Goal: Communication & Community: Answer question/provide support

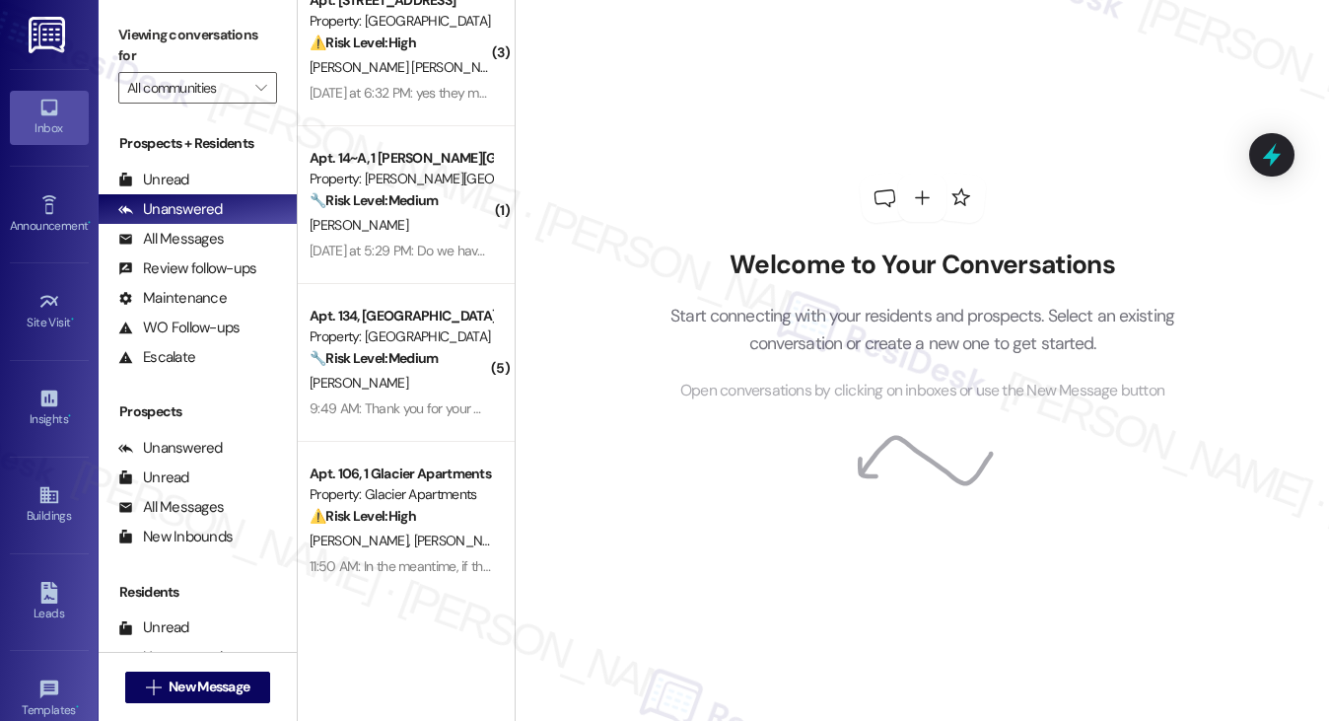
scroll to position [50, 0]
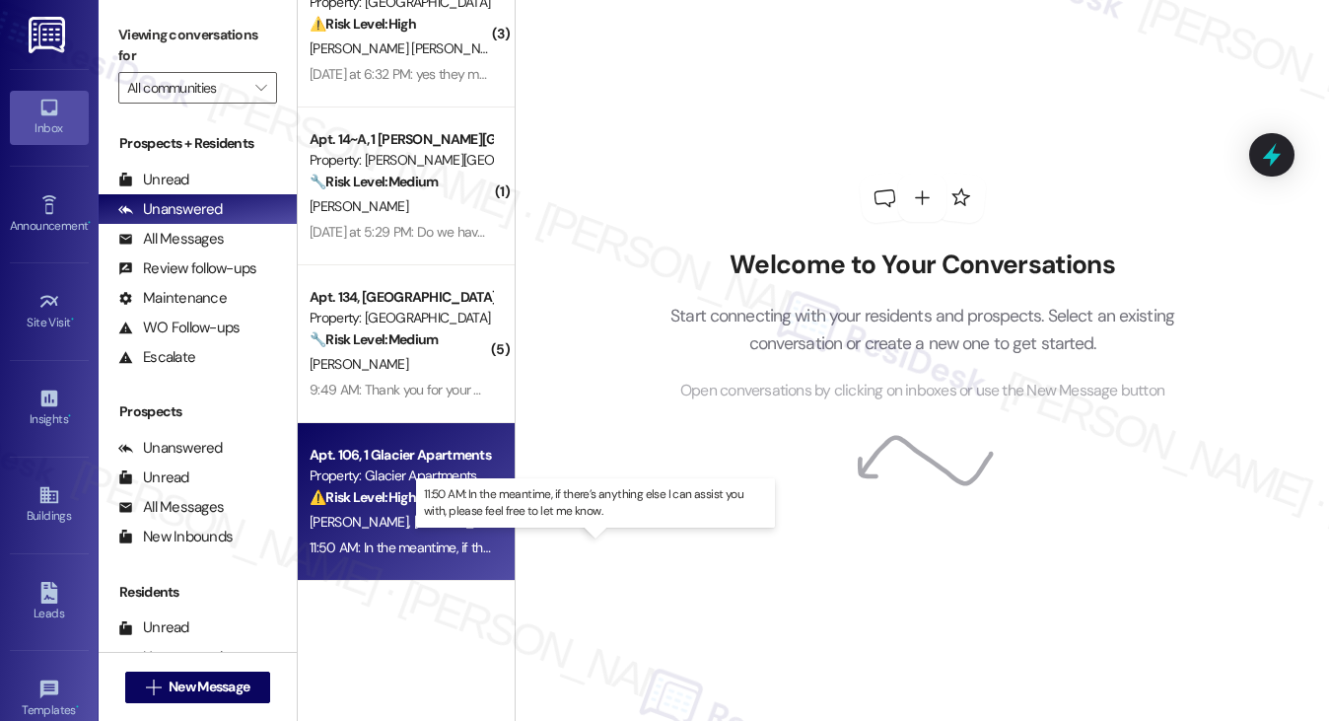
click at [432, 539] on div "11:50 AM: In the meantime, if there’s anything else I can assist you with, plea…" at bounding box center [599, 547] width 579 height 18
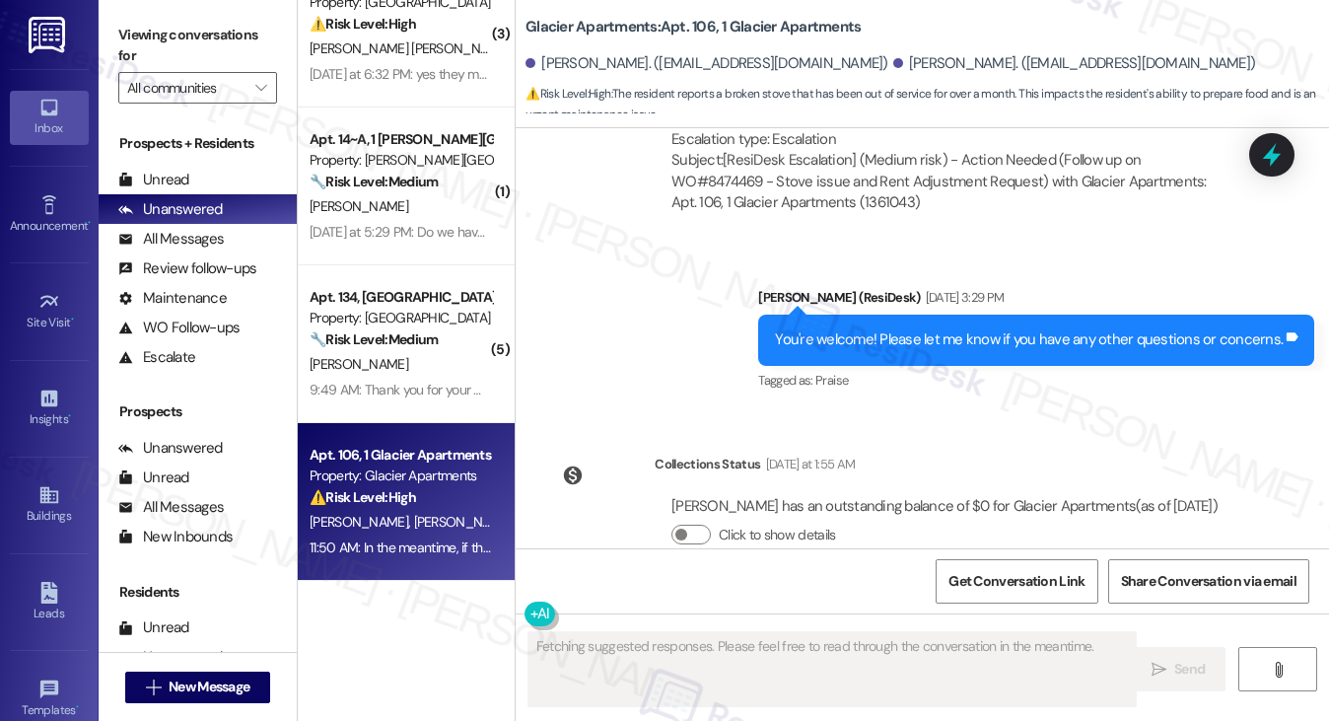
scroll to position [5910, 0]
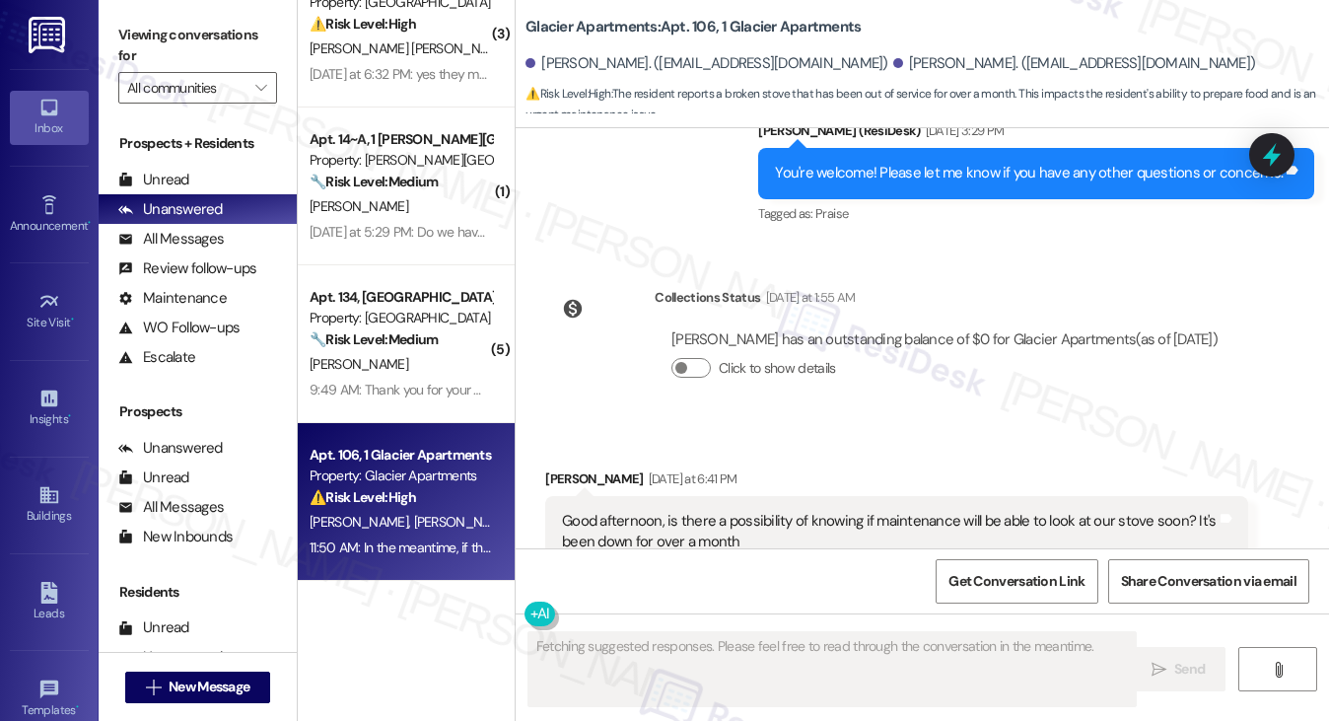
click at [723, 511] on div "Good afternoon, is there a possibility of knowing if maintenance will be able t…" at bounding box center [889, 532] width 654 height 42
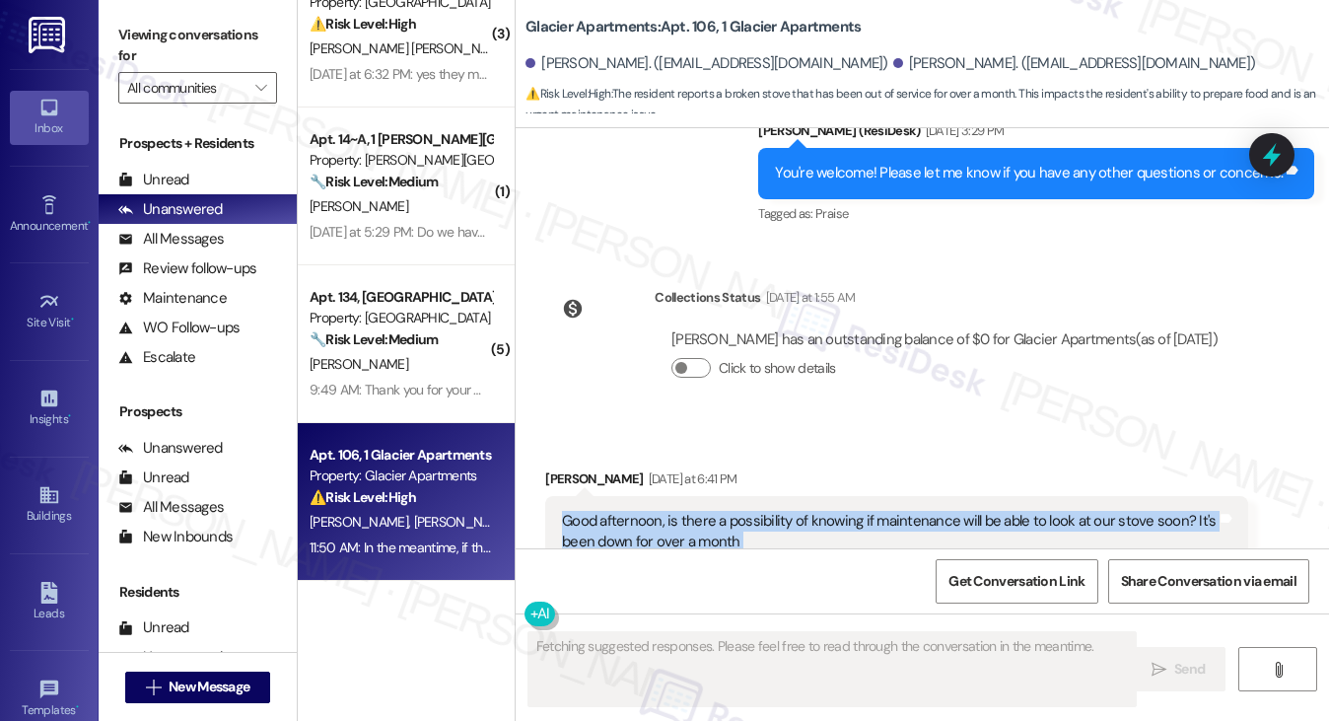
click at [723, 511] on div "Good afternoon, is there a possibility of knowing if maintenance will be able t…" at bounding box center [889, 532] width 654 height 42
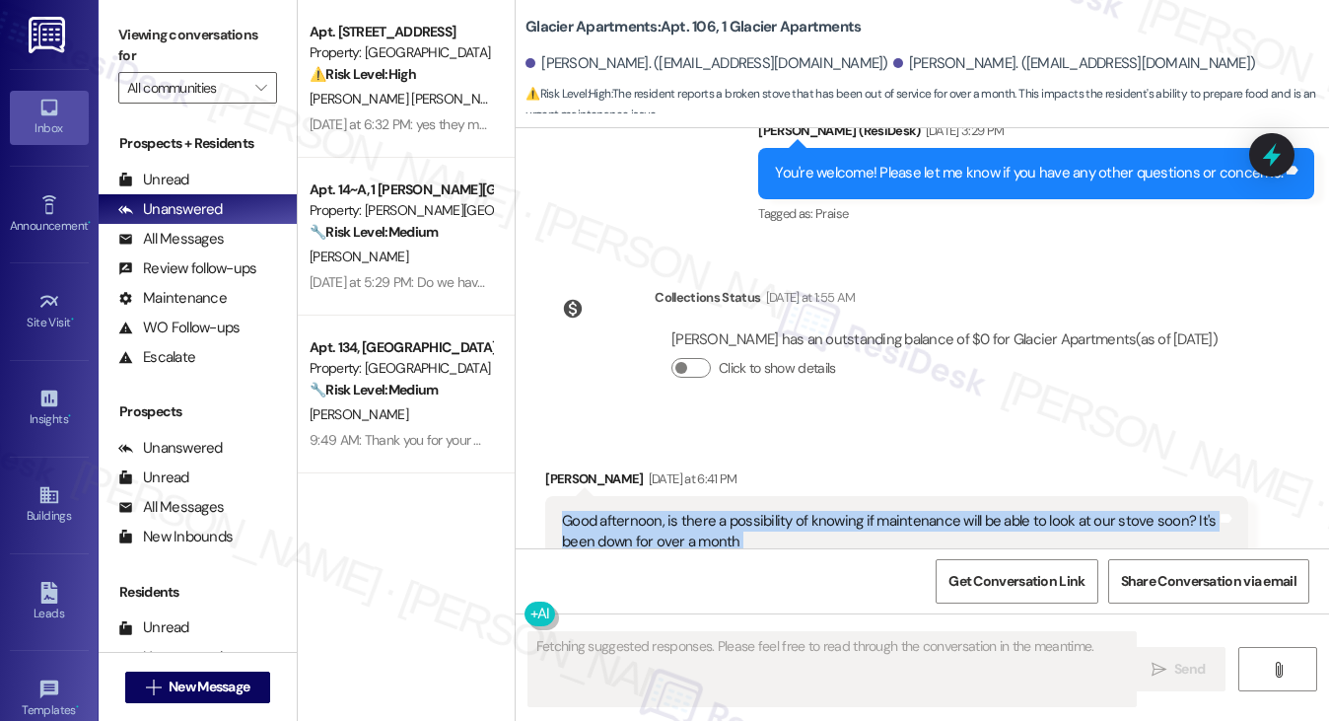
scroll to position [0, 0]
click at [723, 511] on div "Good afternoon, is there a possibility of knowing if maintenance will be able t…" at bounding box center [889, 532] width 654 height 42
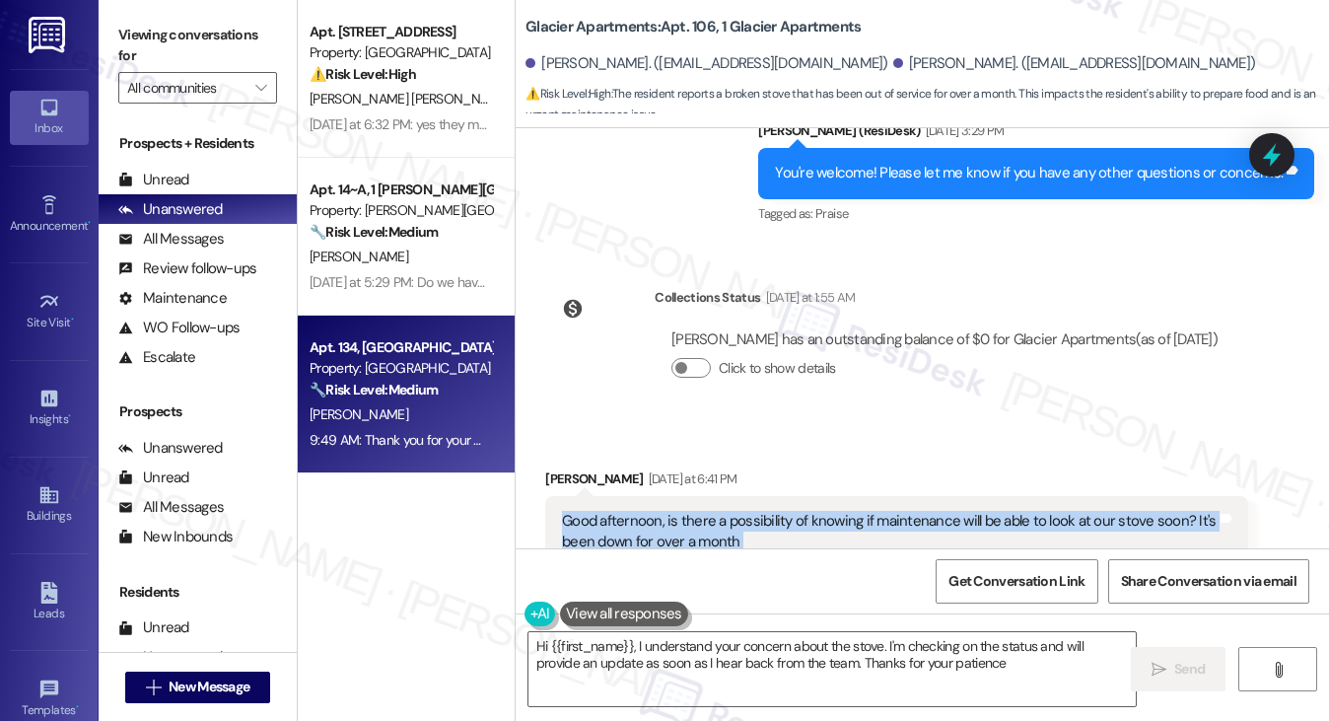
type textarea "Hi {{first_name}}, I understand your concern about the stove. I'm checking on t…"
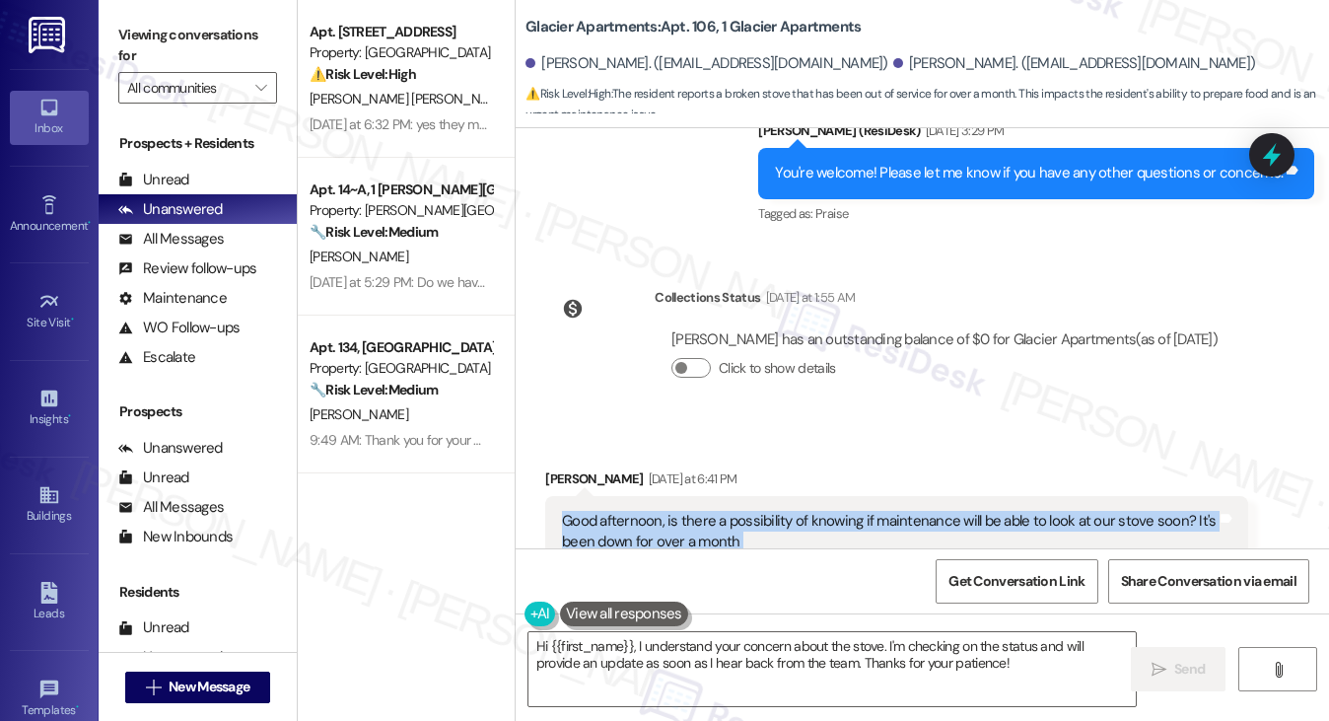
click at [616, 511] on div "Good afternoon, is there a possibility of knowing if maintenance will be able t…" at bounding box center [889, 532] width 654 height 42
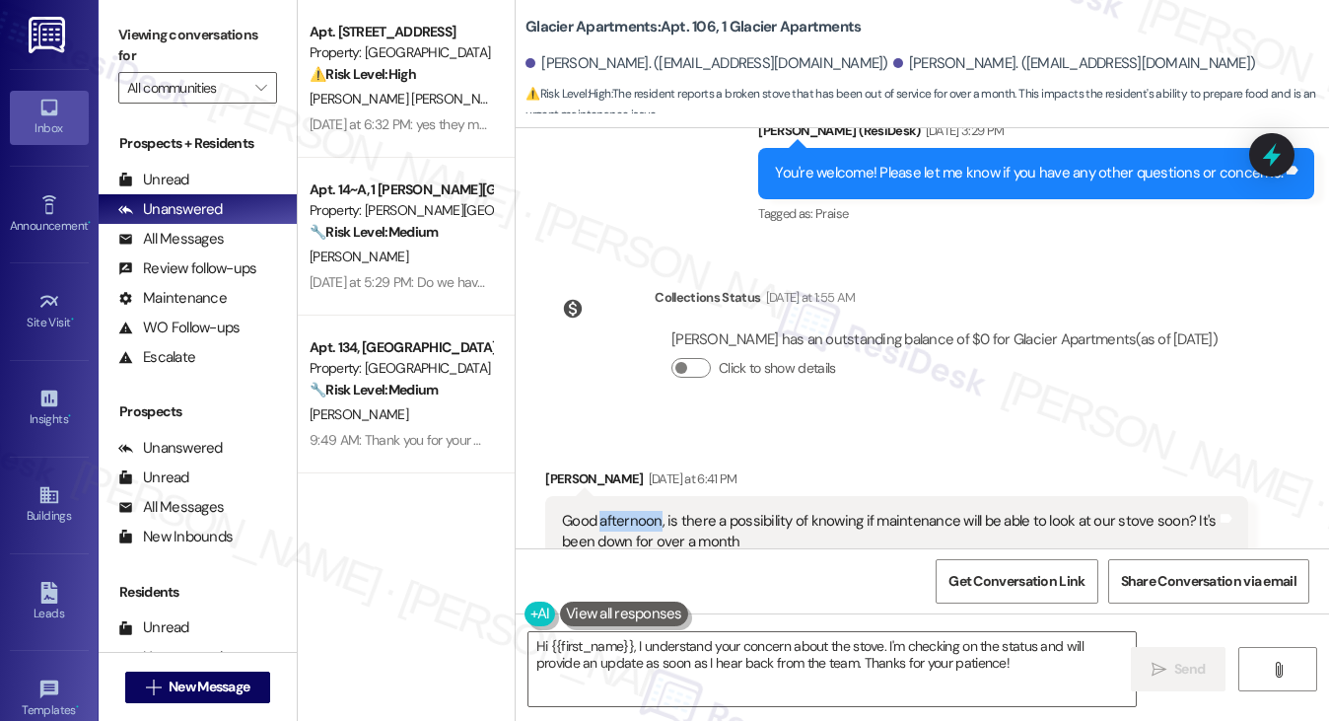
click at [616, 511] on div "Good afternoon, is there a possibility of knowing if maintenance will be able t…" at bounding box center [889, 532] width 654 height 42
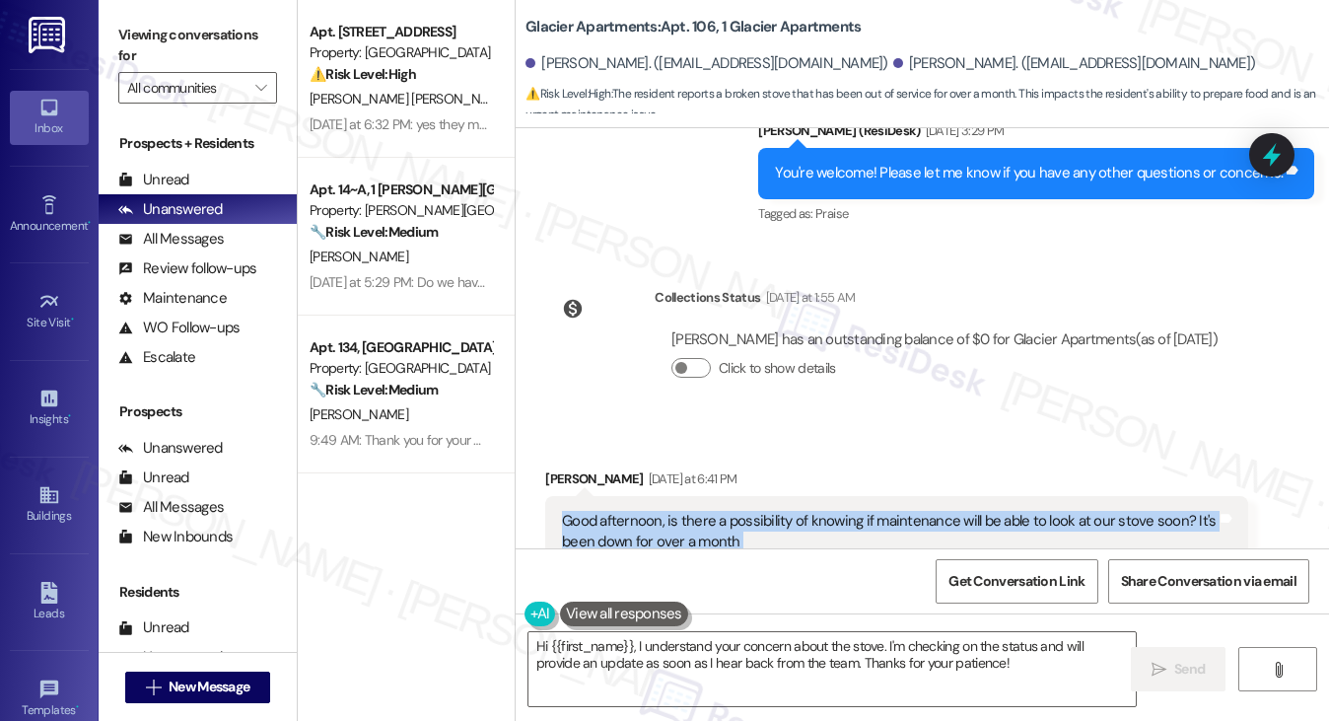
click at [616, 511] on div "Good afternoon, is there a possibility of knowing if maintenance will be able t…" at bounding box center [889, 532] width 654 height 42
click at [770, 511] on div "Good afternoon, is there a possibility of knowing if maintenance will be able t…" at bounding box center [889, 532] width 654 height 42
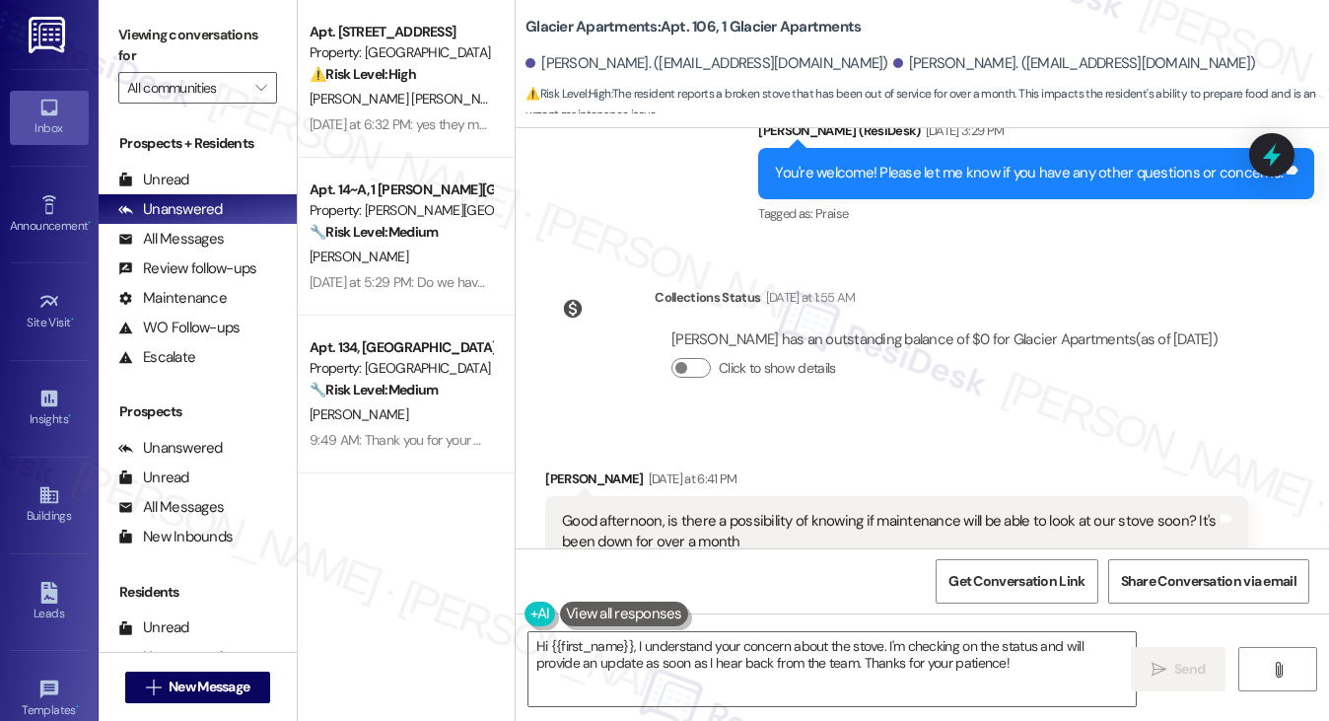
click at [770, 511] on div "Good afternoon, is there a possibility of knowing if maintenance will be able t…" at bounding box center [889, 532] width 654 height 42
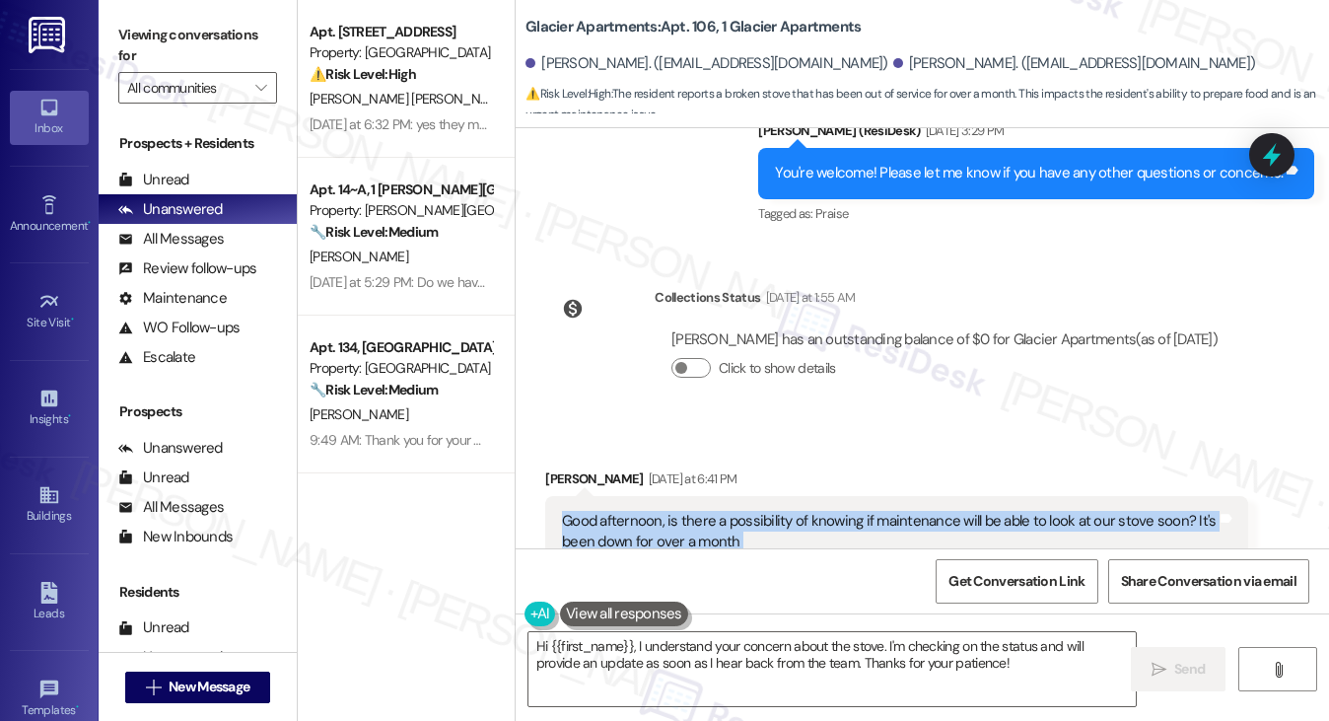
click at [770, 511] on div "Good afternoon, is there a possibility of knowing if maintenance will be able t…" at bounding box center [889, 532] width 654 height 42
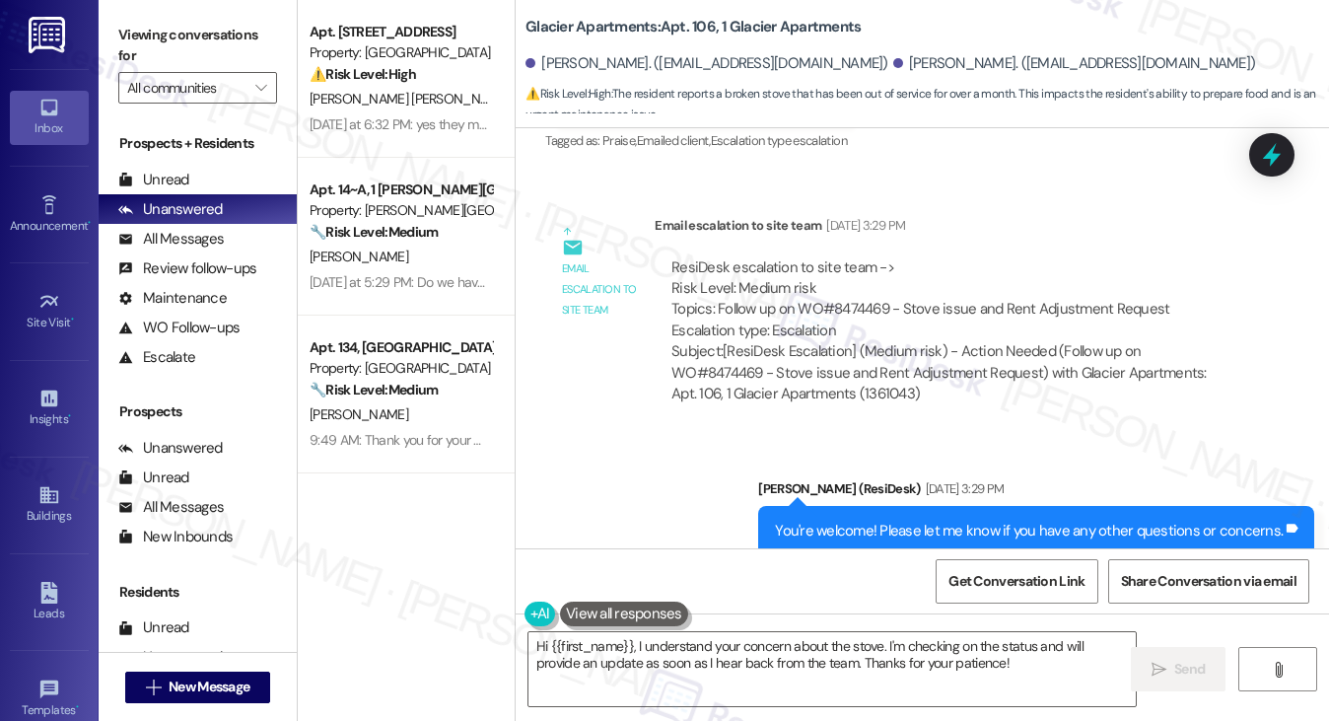
scroll to position [5515, 0]
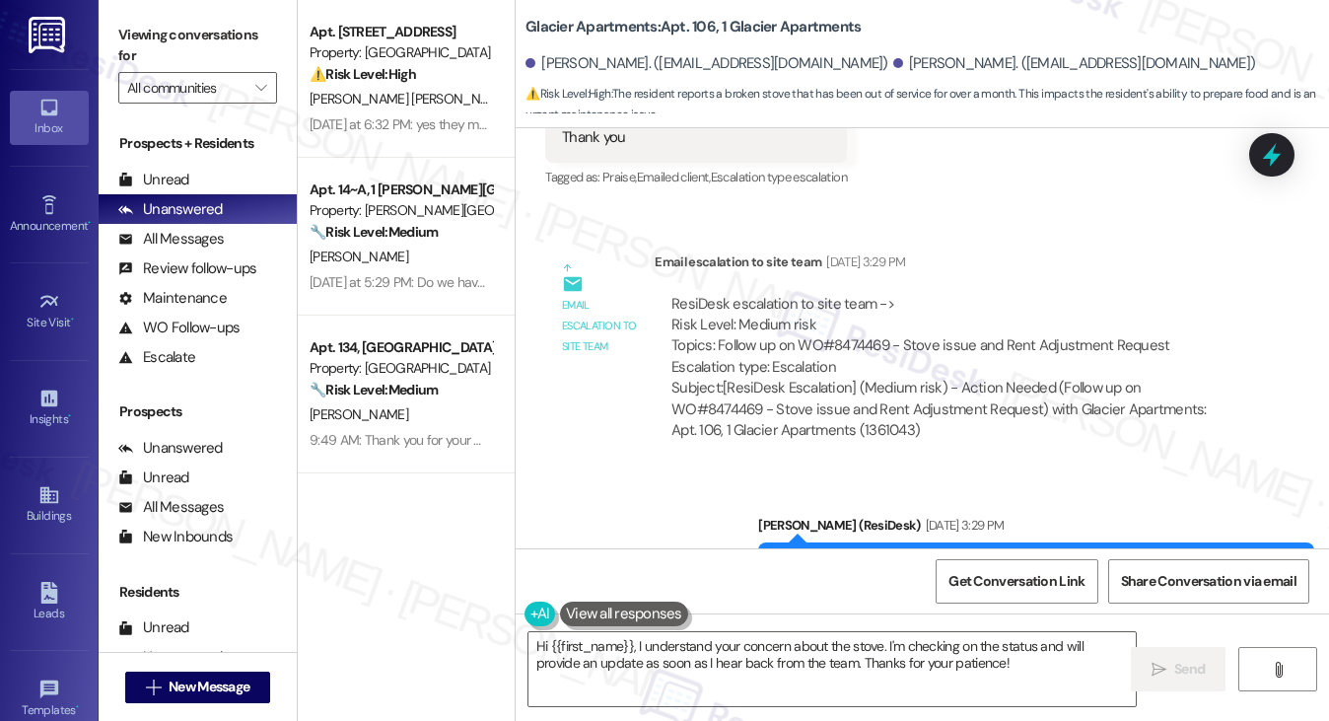
click at [838, 294] on div "ResiDesk escalation to site team -> Risk Level: Medium risk Topics: Follow up o…" at bounding box center [950, 336] width 559 height 85
copy div "8474469"
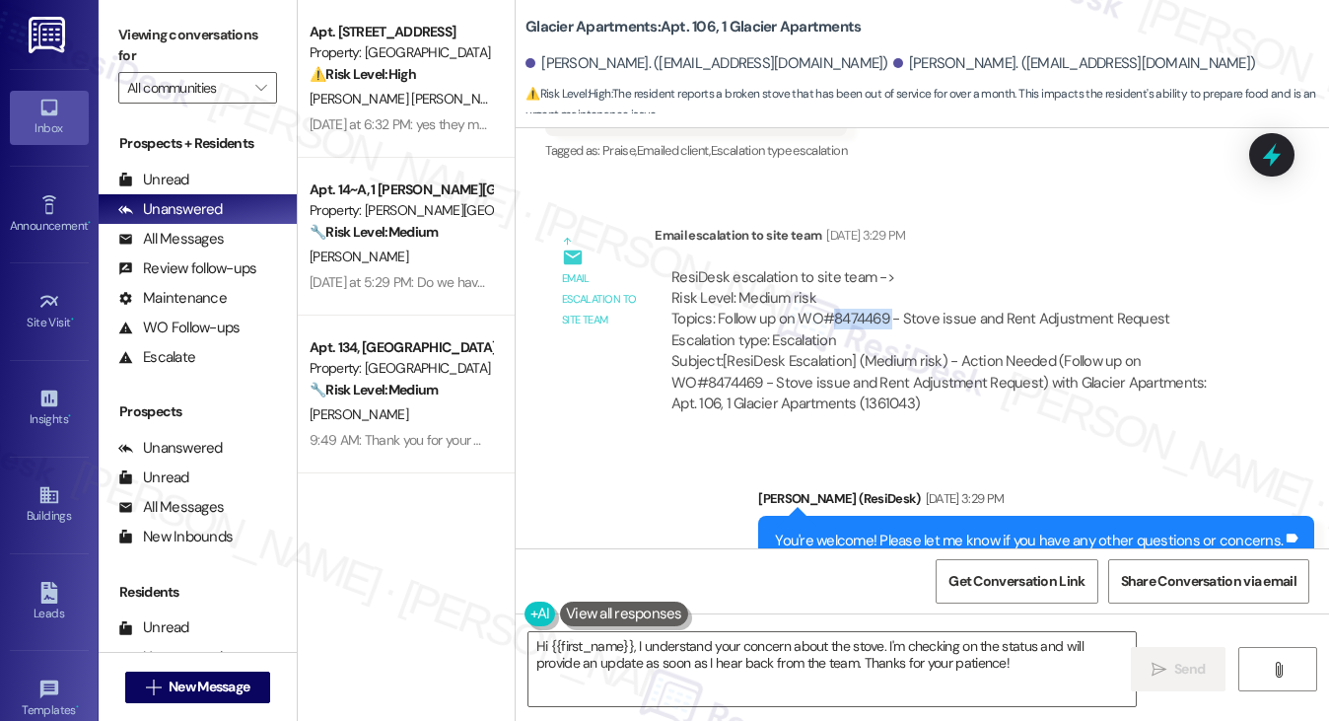
scroll to position [5417, 0]
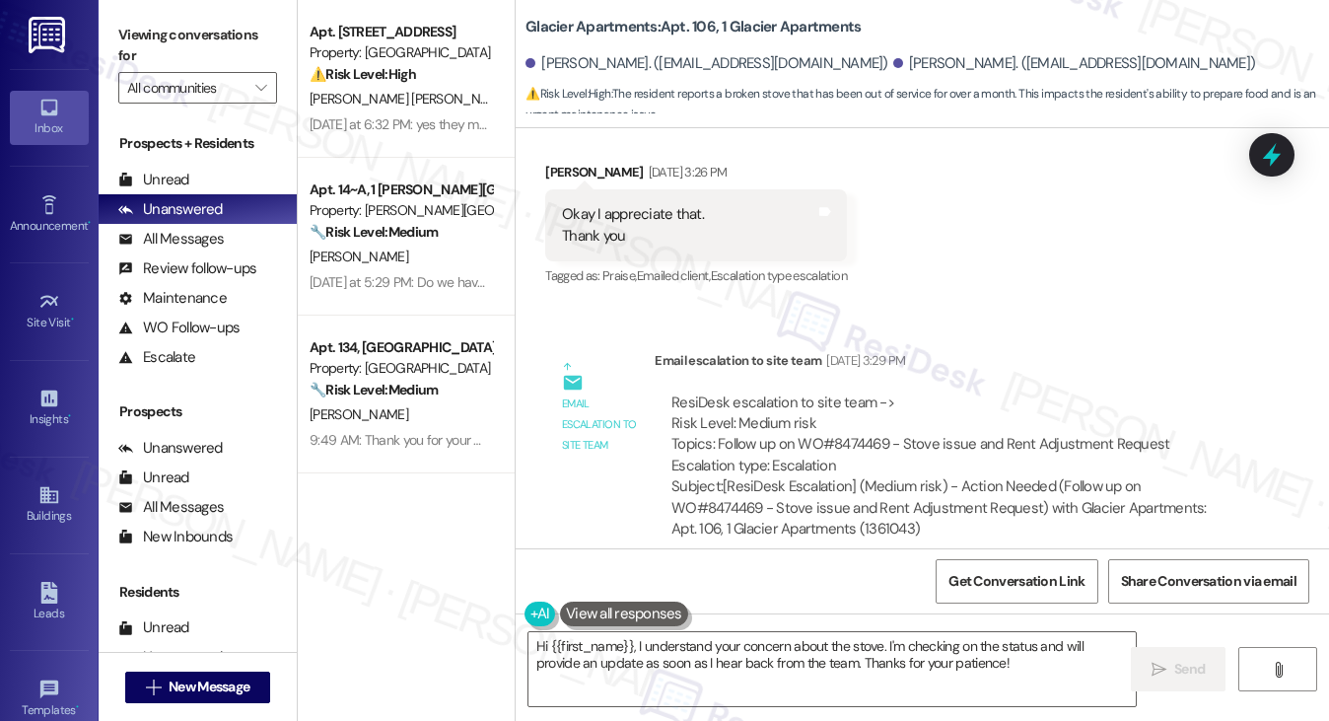
click at [1315, 167] on div "Received via SMS [PERSON_NAME] [DATE] 3:26 PM Okay I appreciate that. Thank you…" at bounding box center [922, 210] width 813 height 187
click at [1301, 158] on div "Received via SMS [PERSON_NAME] [DATE] 3:26 PM Okay I appreciate that. Thank you…" at bounding box center [922, 210] width 813 height 187
click at [1281, 155] on icon at bounding box center [1272, 155] width 24 height 31
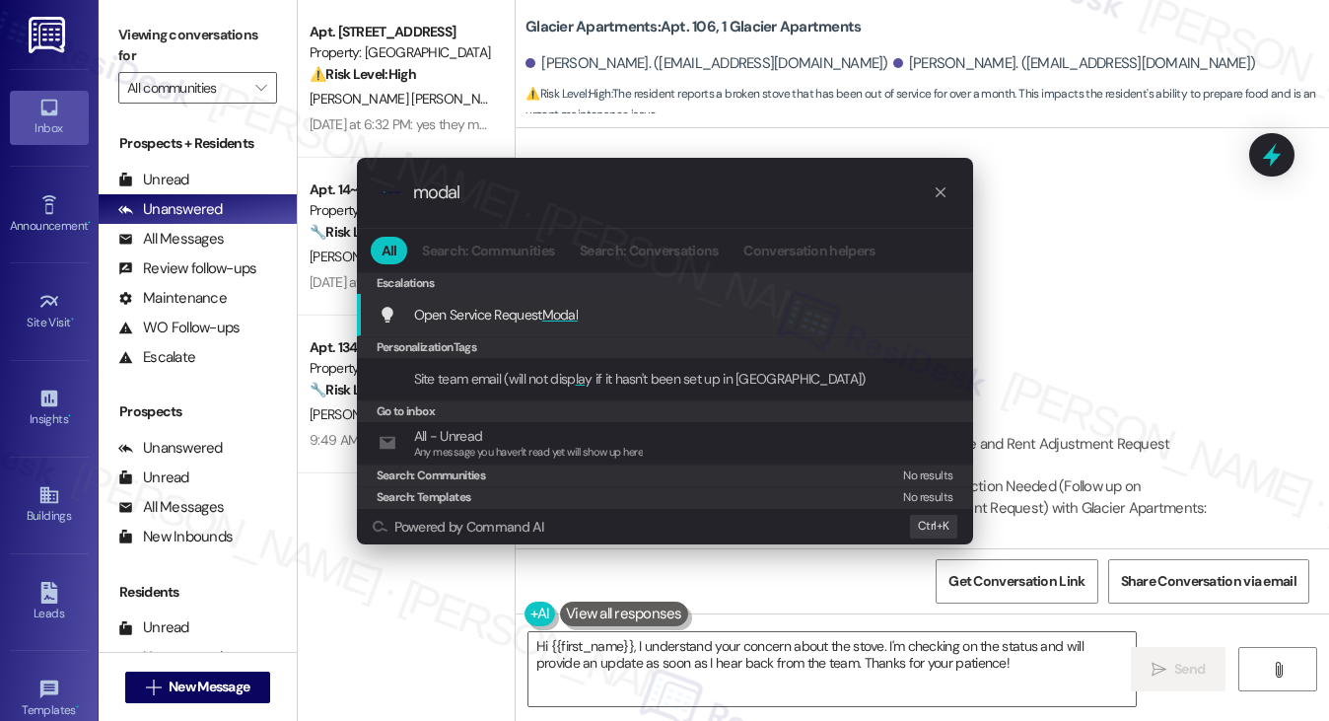
type input "modal"
click at [556, 317] on span "Modal" at bounding box center [560, 315] width 36 height 18
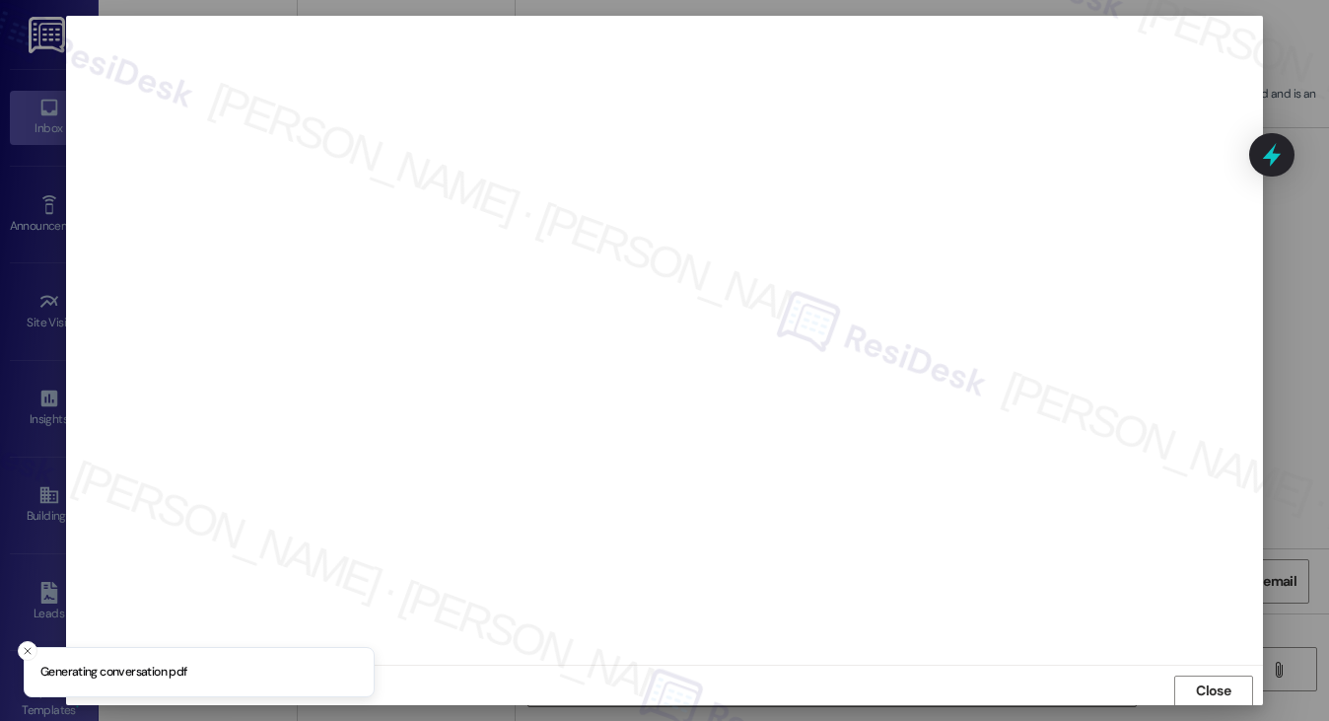
scroll to position [1, 0]
click at [1187, 677] on button "Close" at bounding box center [1213, 690] width 79 height 32
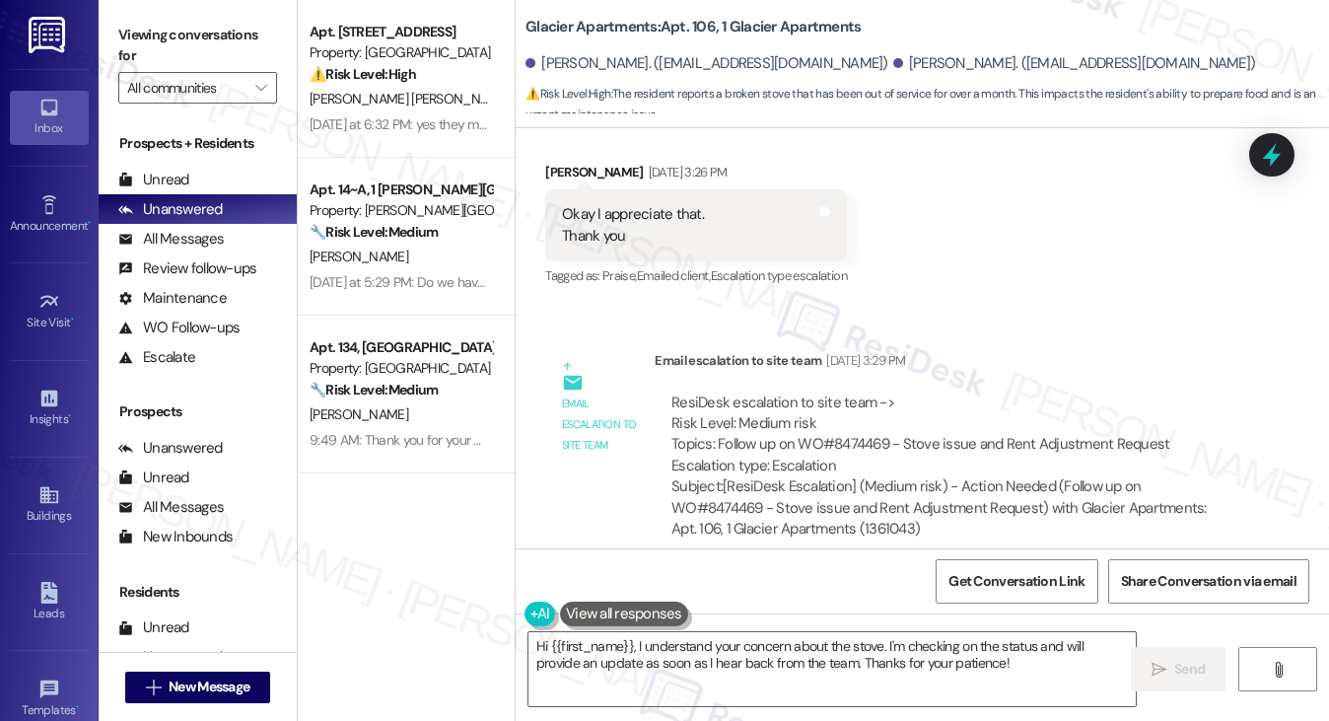
click at [865, 392] on div "ResiDesk escalation to site team -> Risk Level: Medium risk Topics: Follow up o…" at bounding box center [950, 434] width 559 height 85
click at [847, 653] on textarea "Hi {{first_name}}, I understand your concern about the stove. I'm checking on t…" at bounding box center [832, 669] width 608 height 74
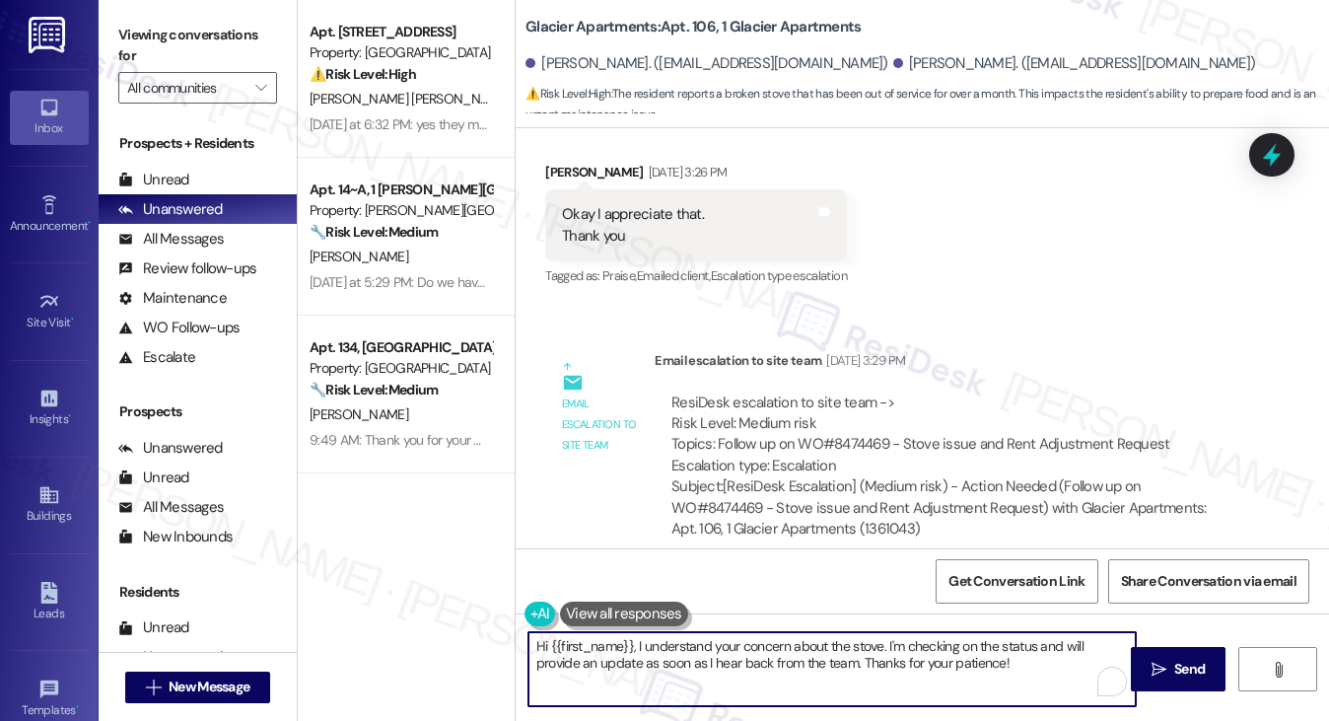
click at [982, 649] on textarea "Hi {{first_name}}, I understand your concern about the stove. I'm checking on t…" at bounding box center [832, 669] width 608 height 74
drag, startPoint x: 970, startPoint y: 660, endPoint x: 920, endPoint y: 651, distance: 51.2
click at [920, 651] on textarea "Hi {{first_name}}, I understand your concern about the stove. I'm checking on t…" at bounding box center [832, 669] width 608 height 74
click at [922, 650] on textarea "Hi {{first_name}}, I understand your concern about the stove. I'm checking on t…" at bounding box center [832, 669] width 608 height 74
drag, startPoint x: 992, startPoint y: 669, endPoint x: 886, endPoint y: 644, distance: 108.5
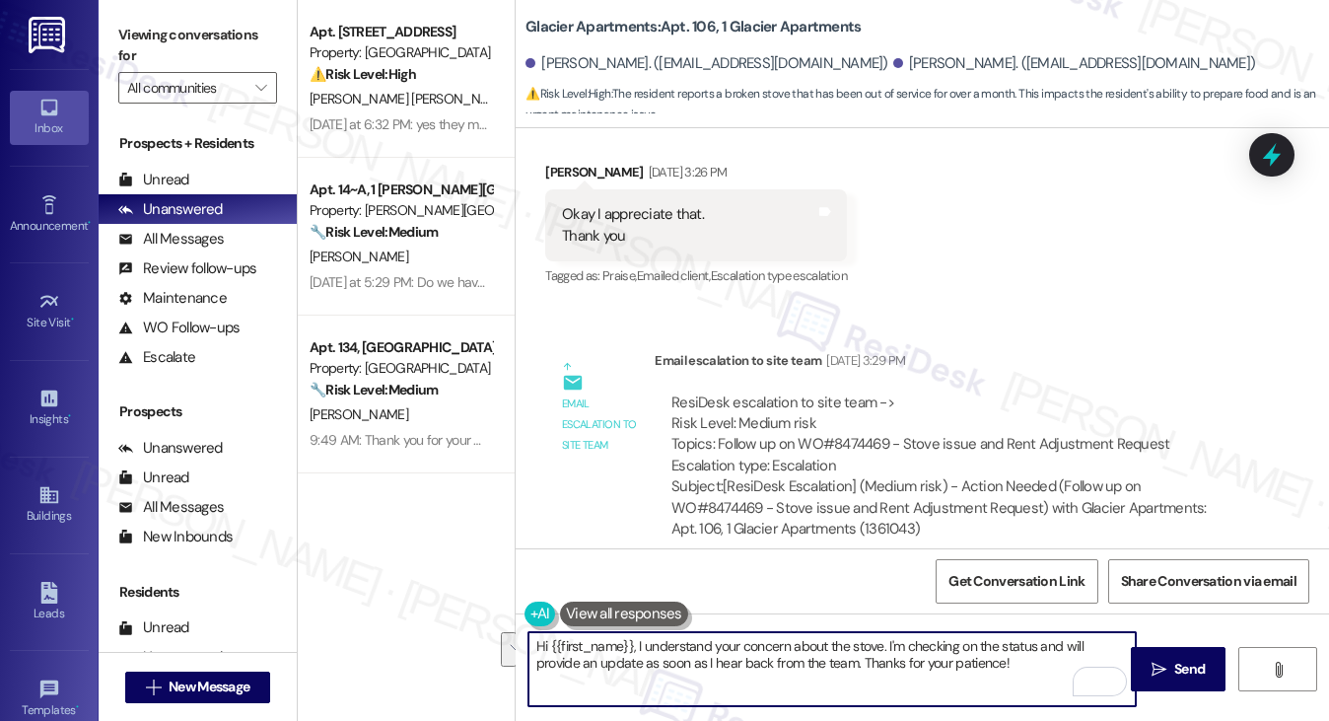
click at [886, 644] on textarea "Hi {{first_name}}, I understand your concern about the stove. I'm checking on t…" at bounding box center [832, 669] width 608 height 74
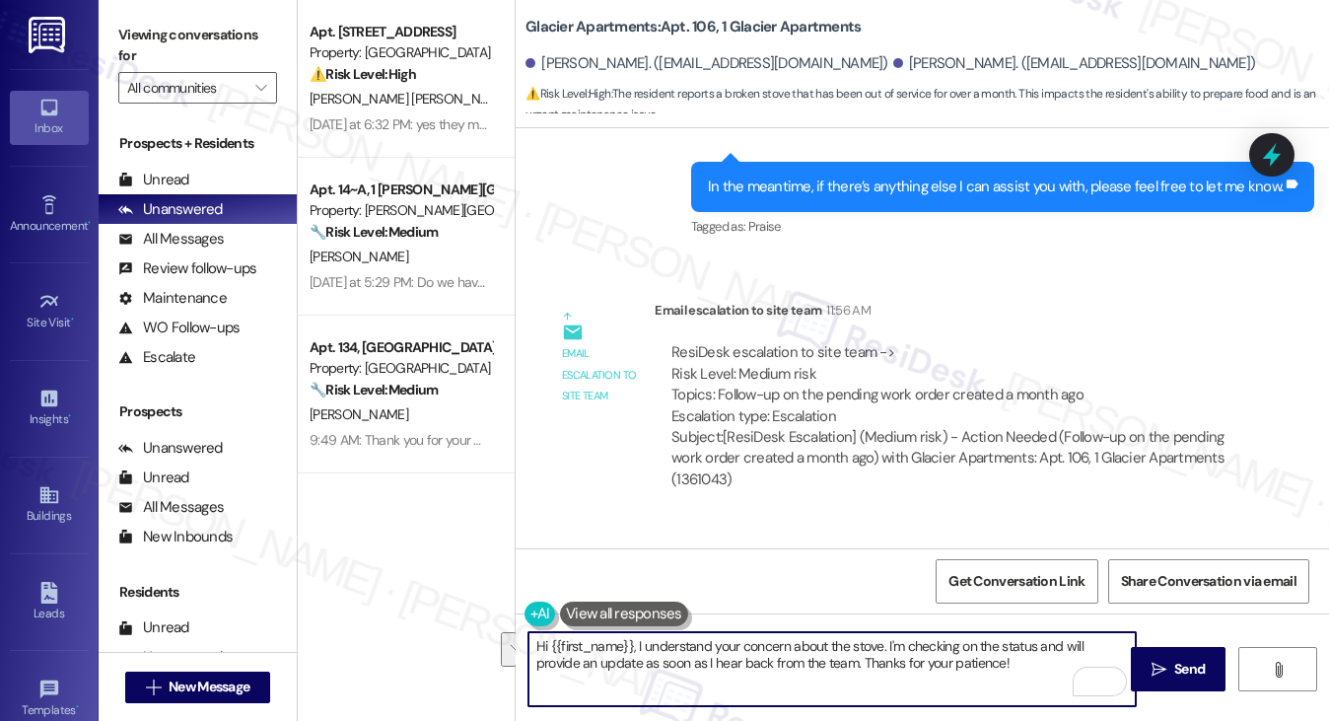
scroll to position [6840, 0]
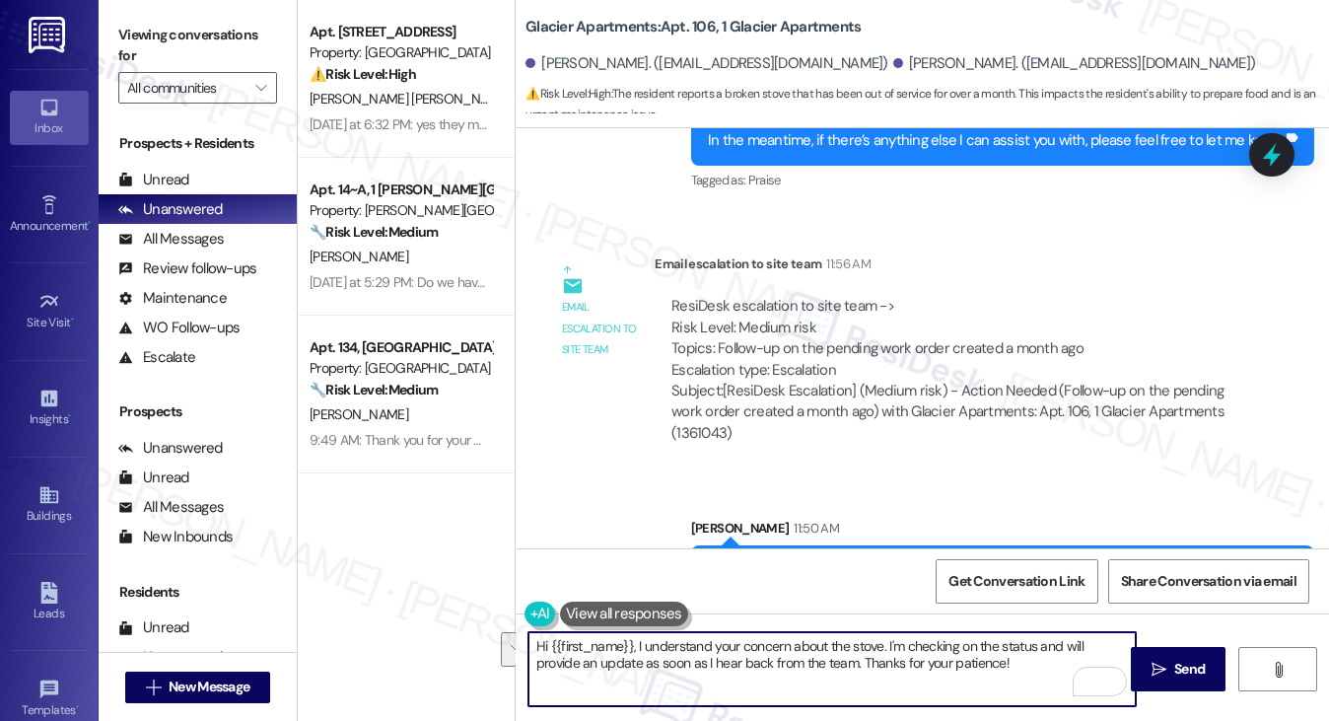
click at [800, 545] on div "In the meantime, if there’s anything else I can assist you with, please feel fr…" at bounding box center [1002, 570] width 623 height 50
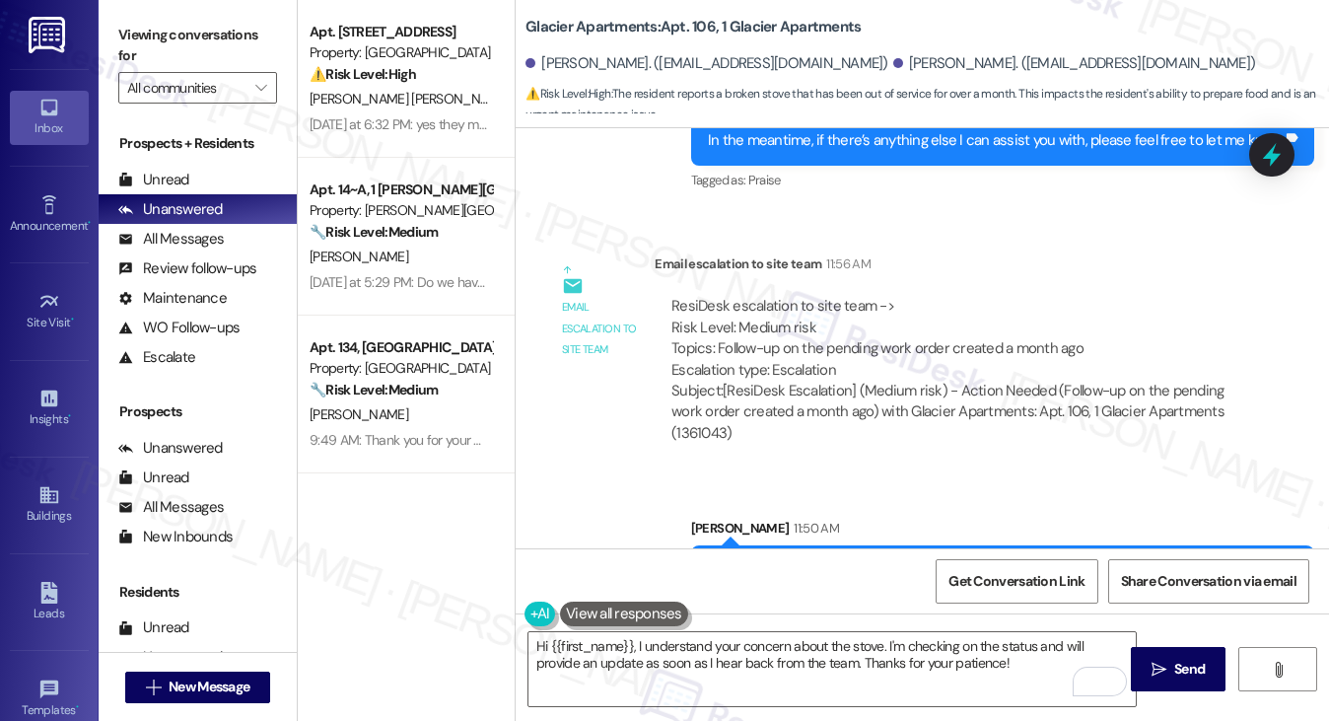
click at [800, 545] on div "In the meantime, if there’s anything else I can assist you with, please feel fr…" at bounding box center [1002, 570] width 623 height 50
drag, startPoint x: 781, startPoint y: 284, endPoint x: 1073, endPoint y: 286, distance: 292.8
click at [1073, 296] on div "ResiDesk escalation to site team -> Risk Level: Medium risk Topics: Follow-up o…" at bounding box center [950, 338] width 559 height 85
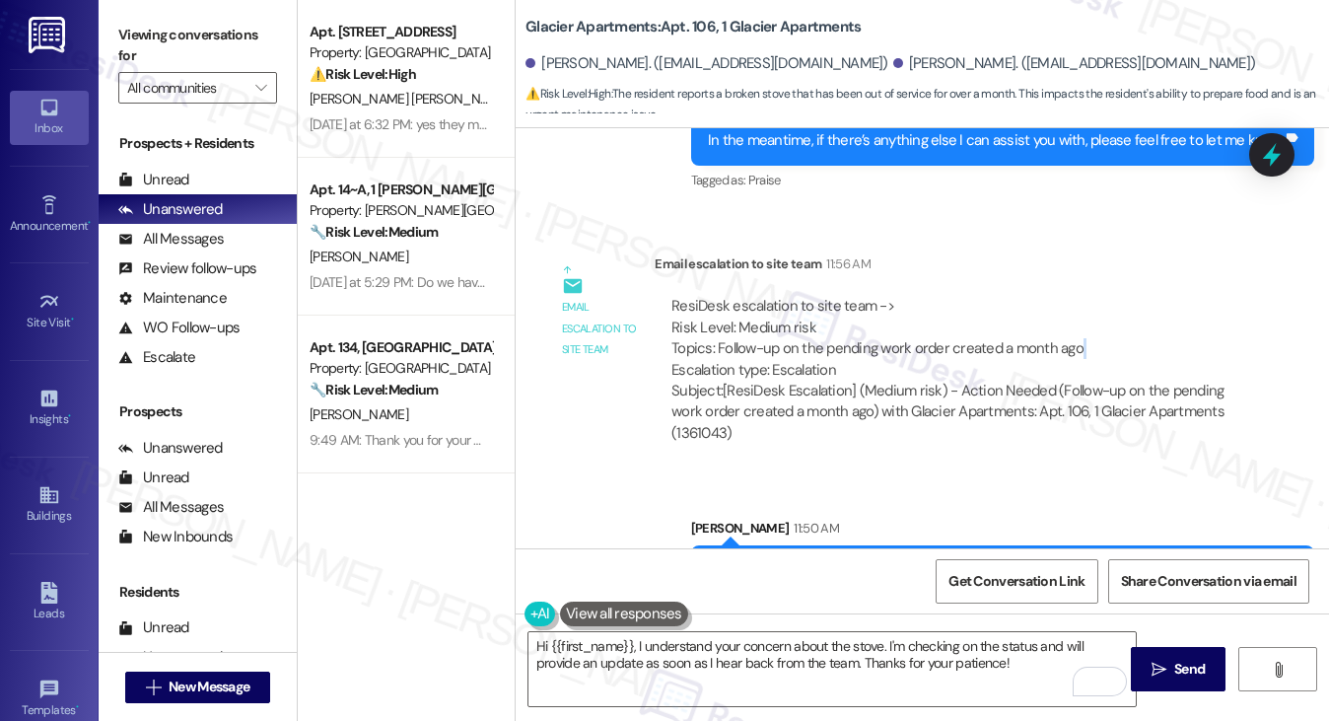
click at [1073, 296] on div "ResiDesk escalation to site team -> Risk Level: Medium risk Topics: Follow-up o…" at bounding box center [950, 338] width 559 height 85
click at [819, 560] on div "In the meantime, if there’s anything else I can assist you with, please feel fr…" at bounding box center [995, 570] width 575 height 21
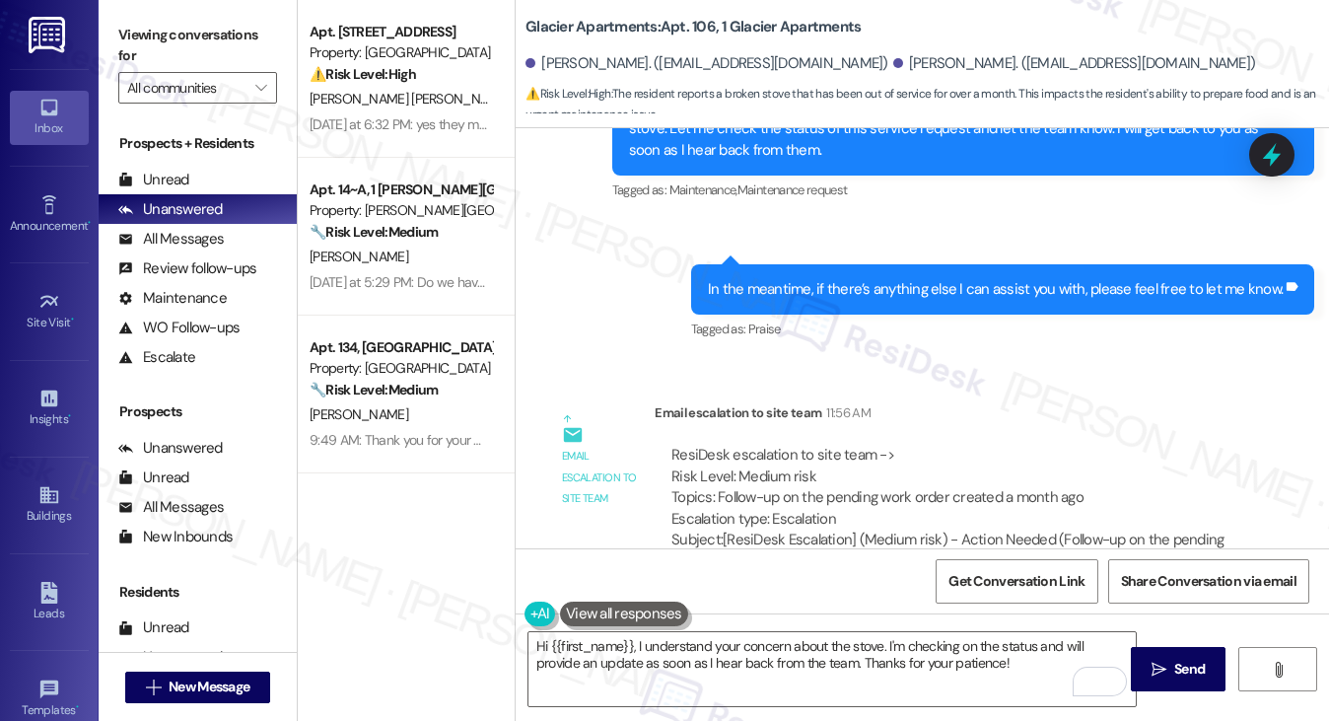
scroll to position [6544, 0]
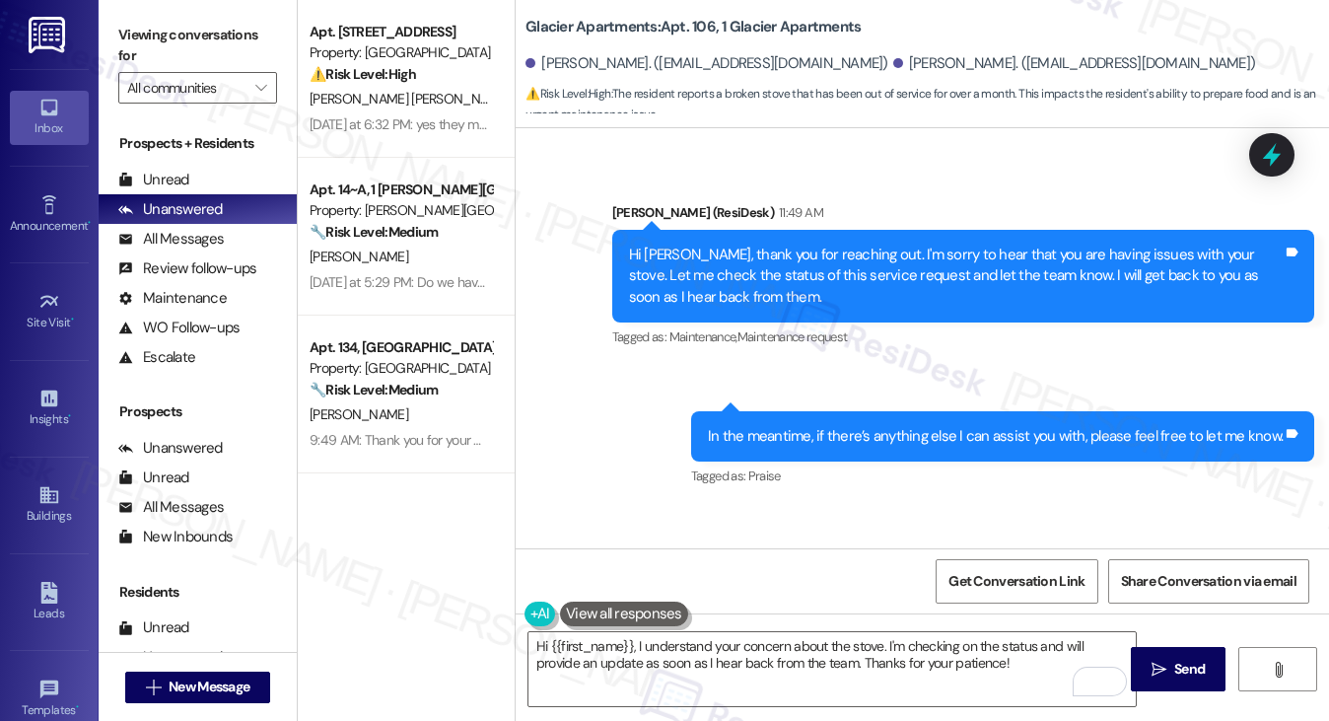
click at [784, 426] on div "In the meantime, if there’s anything else I can assist you with, please feel fr…" at bounding box center [995, 436] width 575 height 21
click at [787, 244] on div "Hi [PERSON_NAME], thank you for reaching out. I'm sorry to hear that you are ha…" at bounding box center [956, 275] width 654 height 63
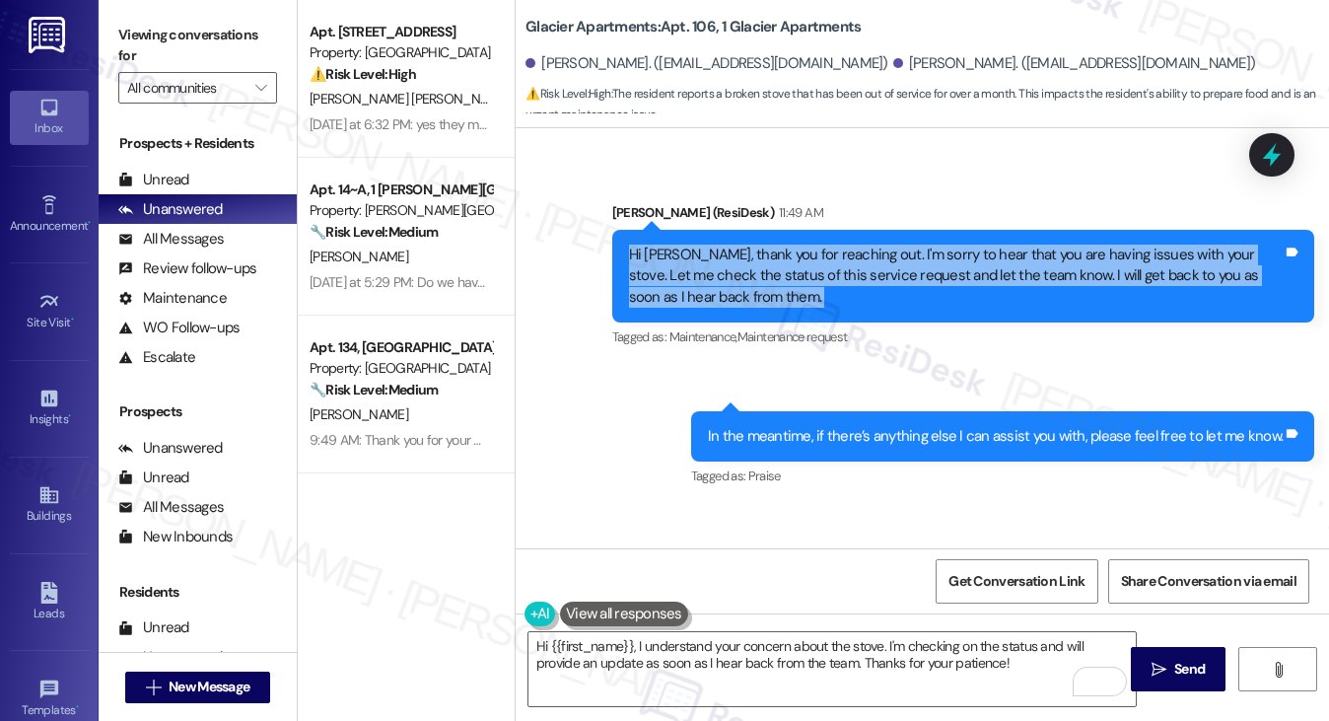
click at [787, 244] on div "Hi [PERSON_NAME], thank you for reaching out. I'm sorry to hear that you are ha…" at bounding box center [956, 275] width 654 height 63
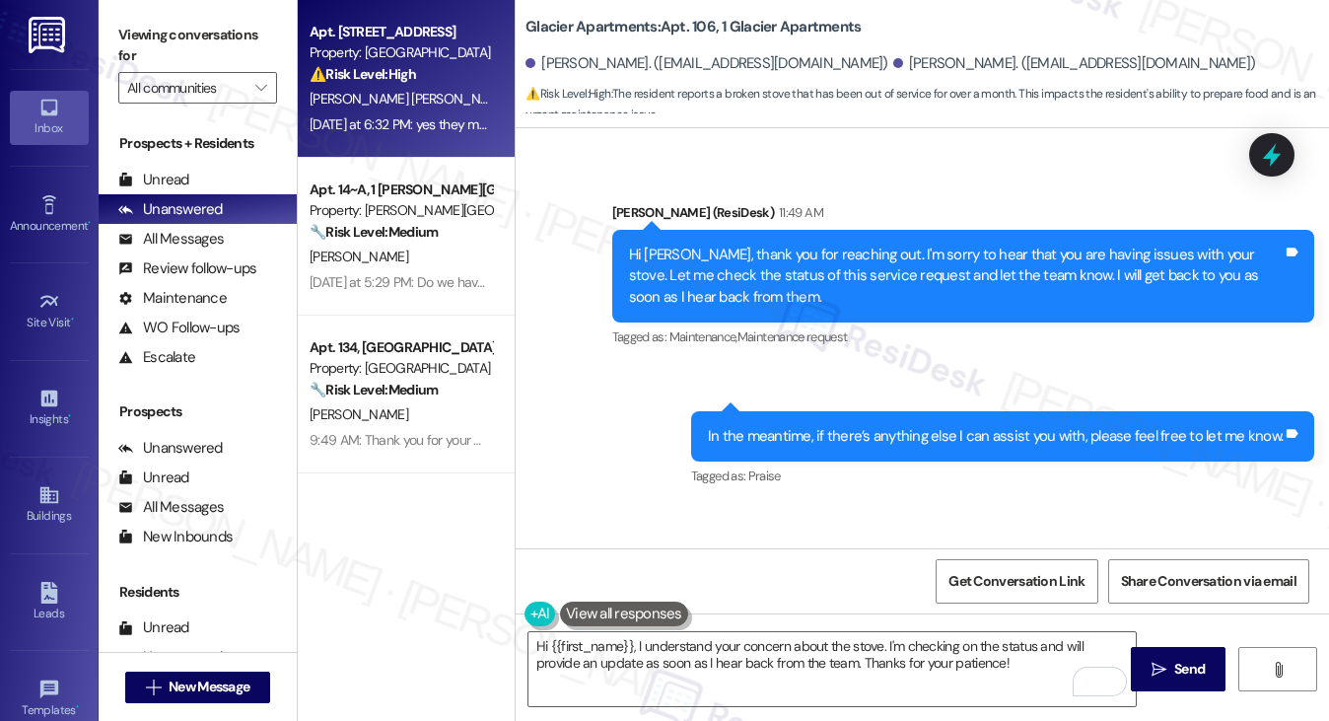
click at [436, 112] on div "[DATE] at 6:32 PM: yes they may enter without us here, and yes there is a servi…" at bounding box center [401, 124] width 186 height 25
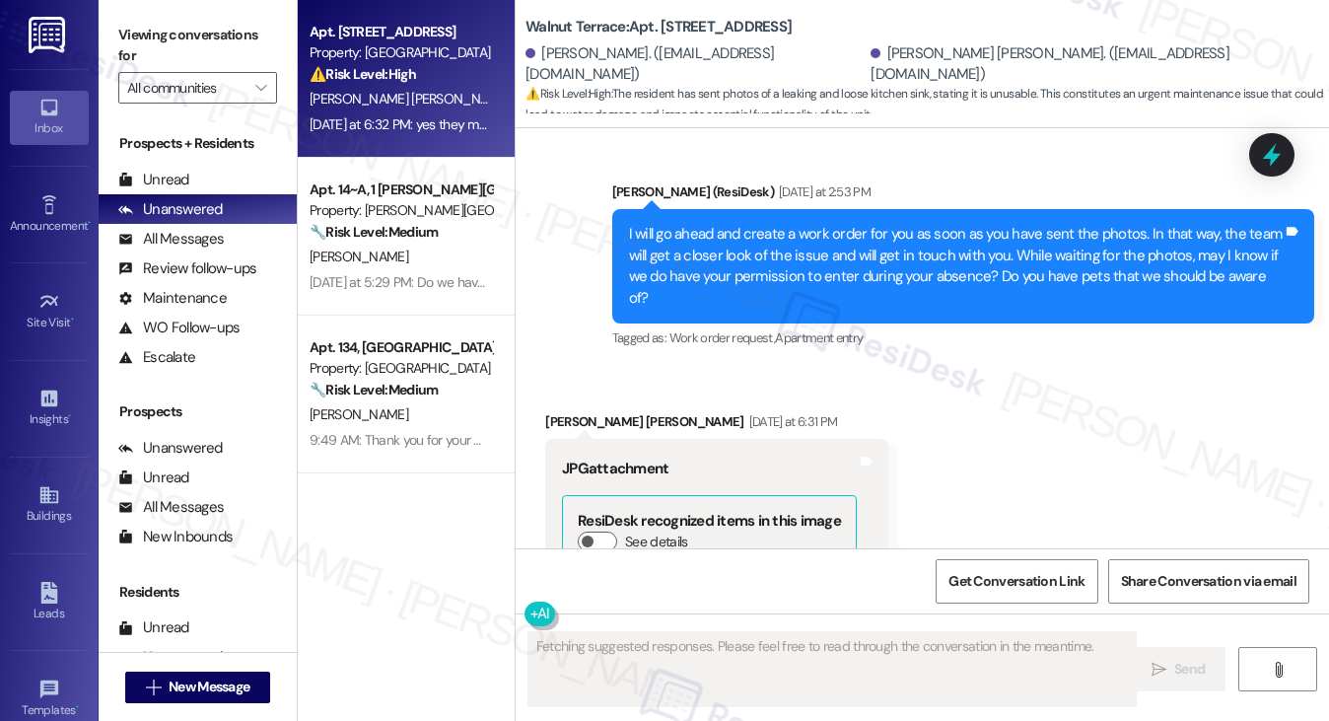
scroll to position [3934, 0]
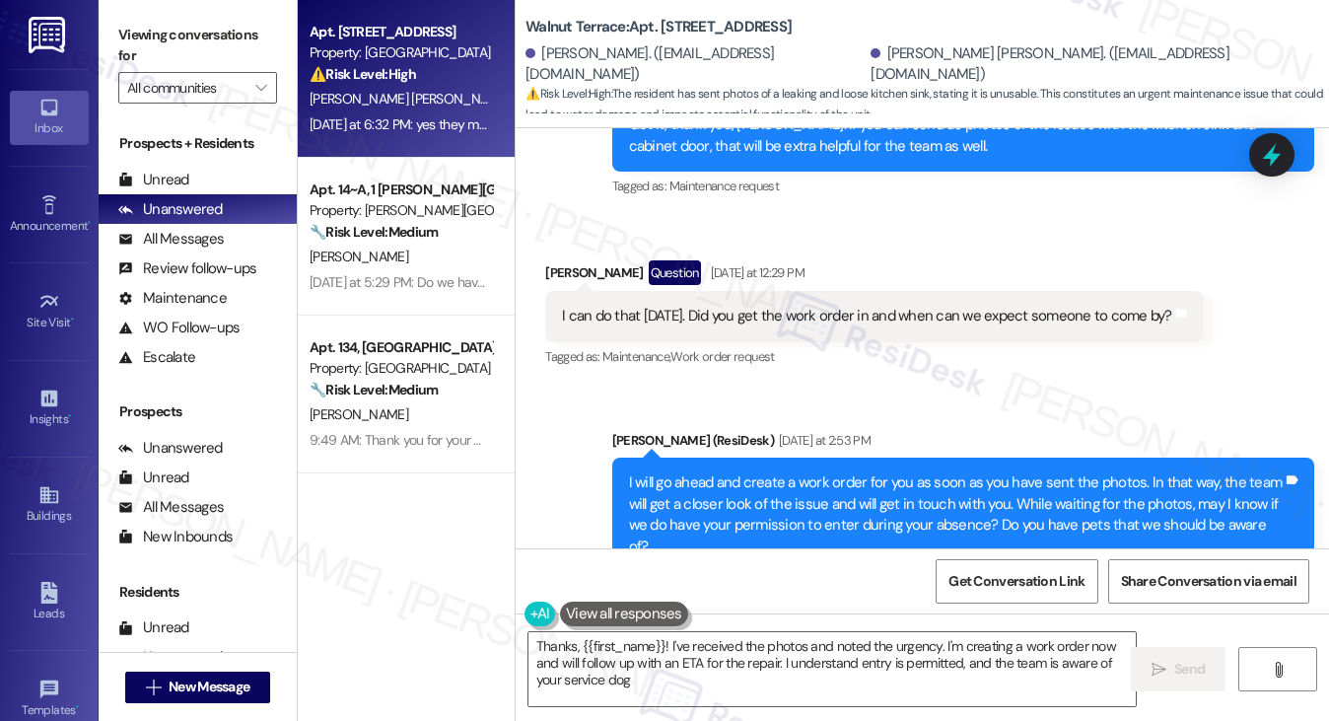
type textarea "Thanks, {{first_name}}! I've received the photos and noted the urgency. I'm cre…"
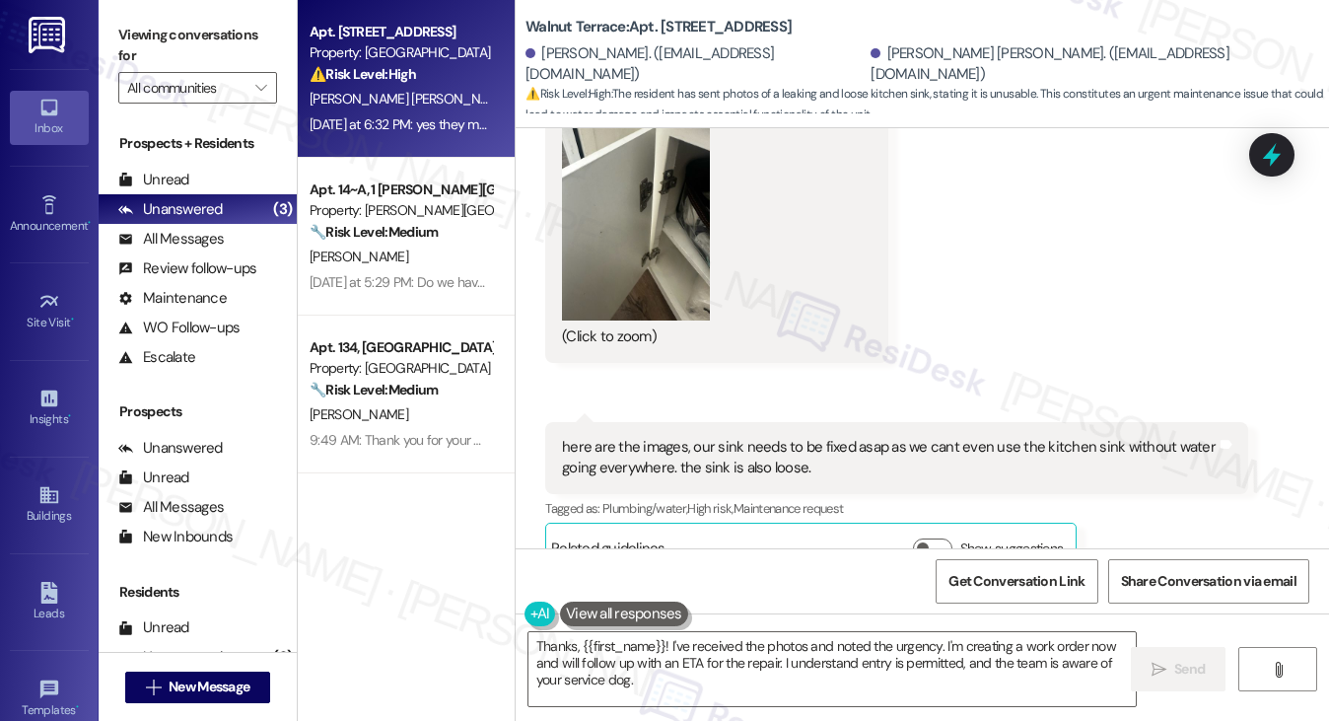
scroll to position [4821, 0]
